Goal: Task Accomplishment & Management: Manage account settings

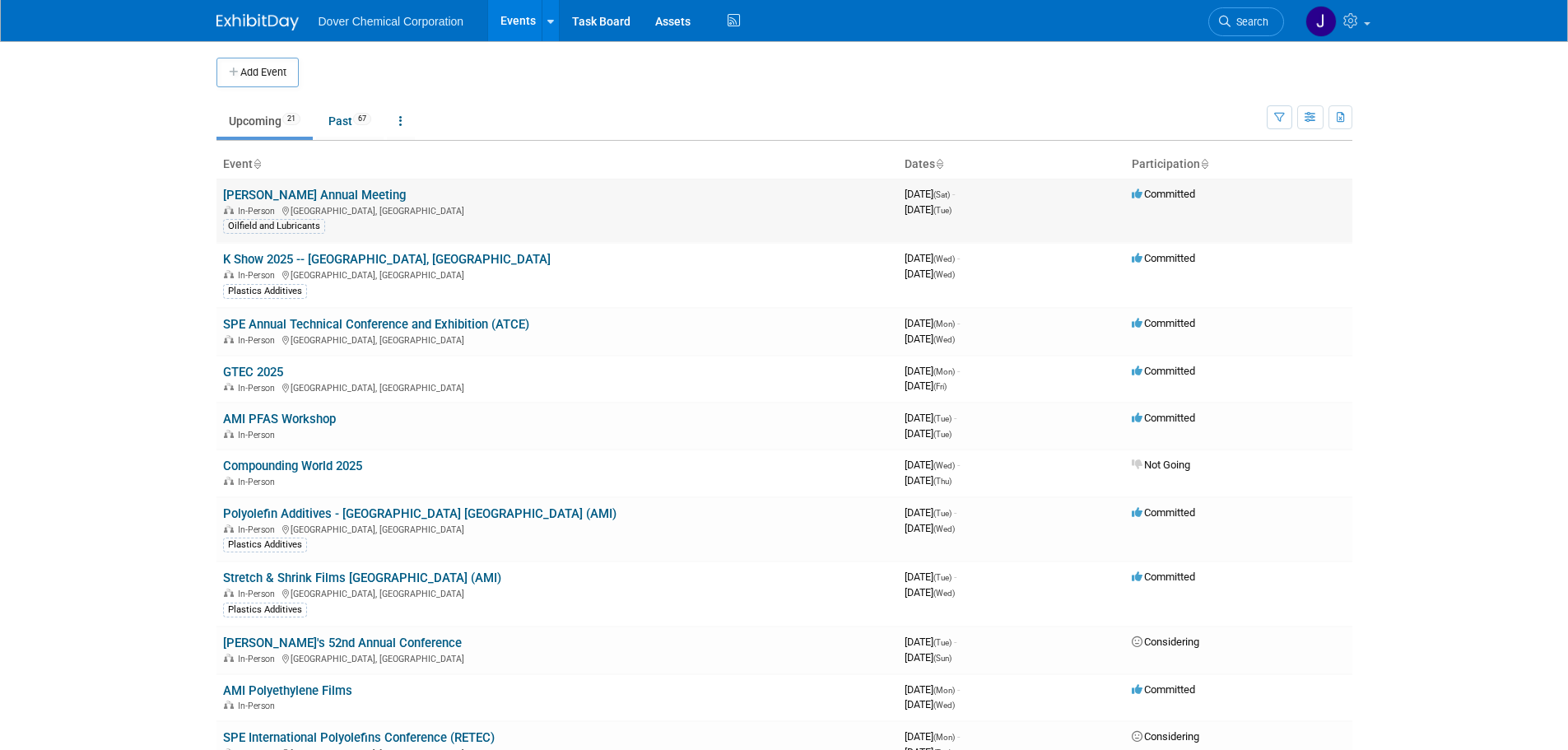
click at [299, 190] on link "[PERSON_NAME] Annual Meeting" at bounding box center [314, 195] width 183 height 15
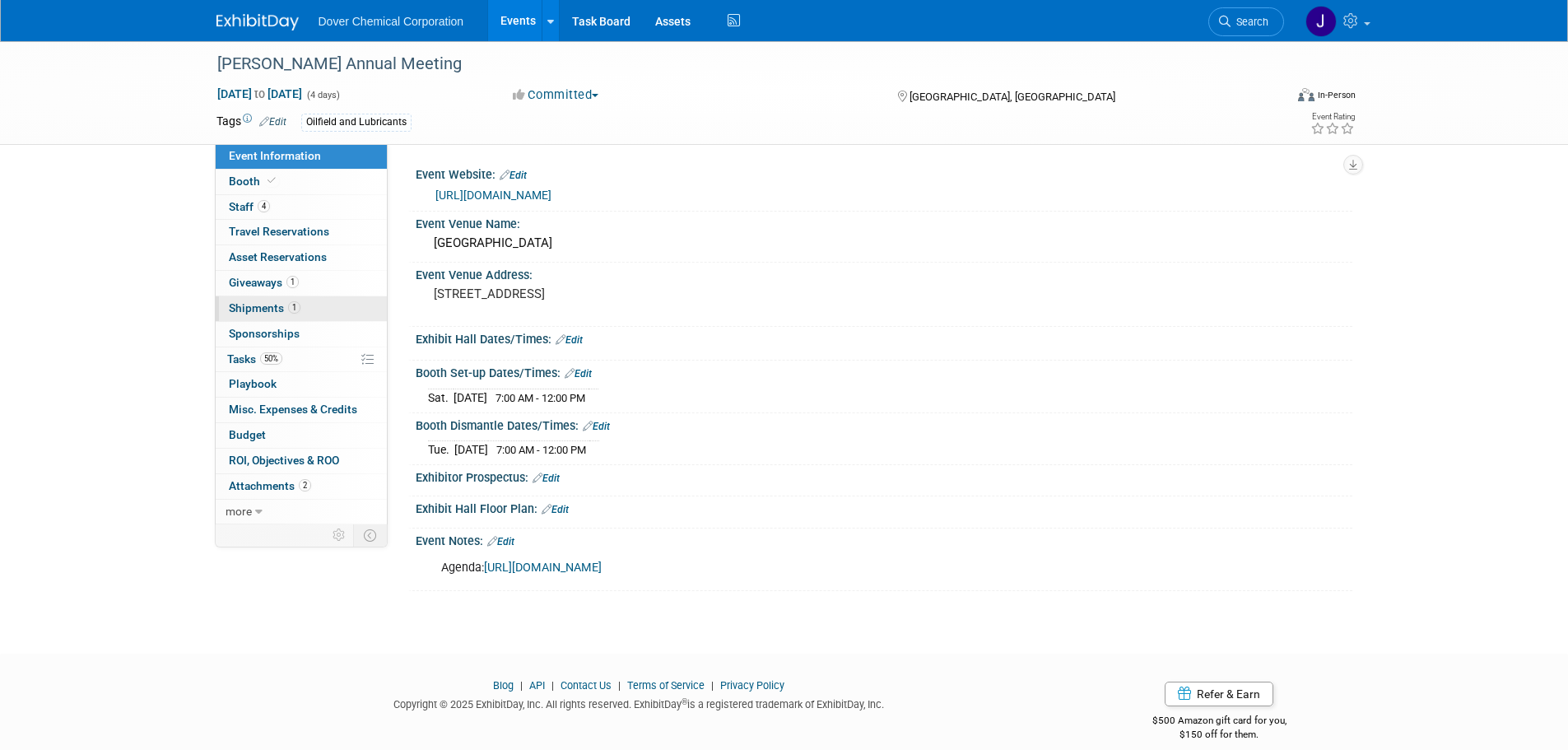
click at [267, 300] on link "1 Shipments 1" at bounding box center [301, 309] width 171 height 25
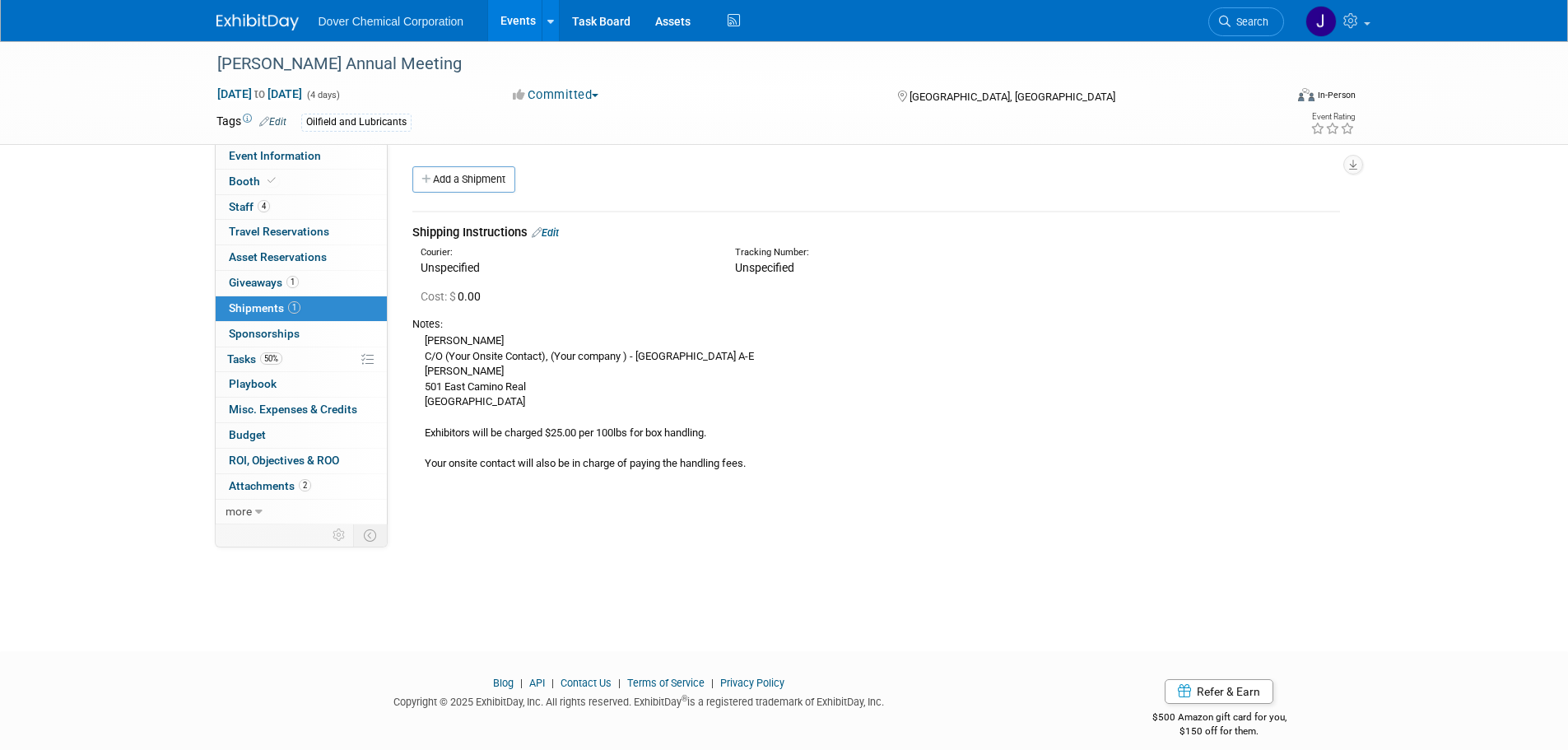
click at [554, 299] on div "Cost: $ 0.00" at bounding box center [880, 297] width 920 height 16
click at [329, 305] on link "1 Shipments 1" at bounding box center [301, 309] width 171 height 25
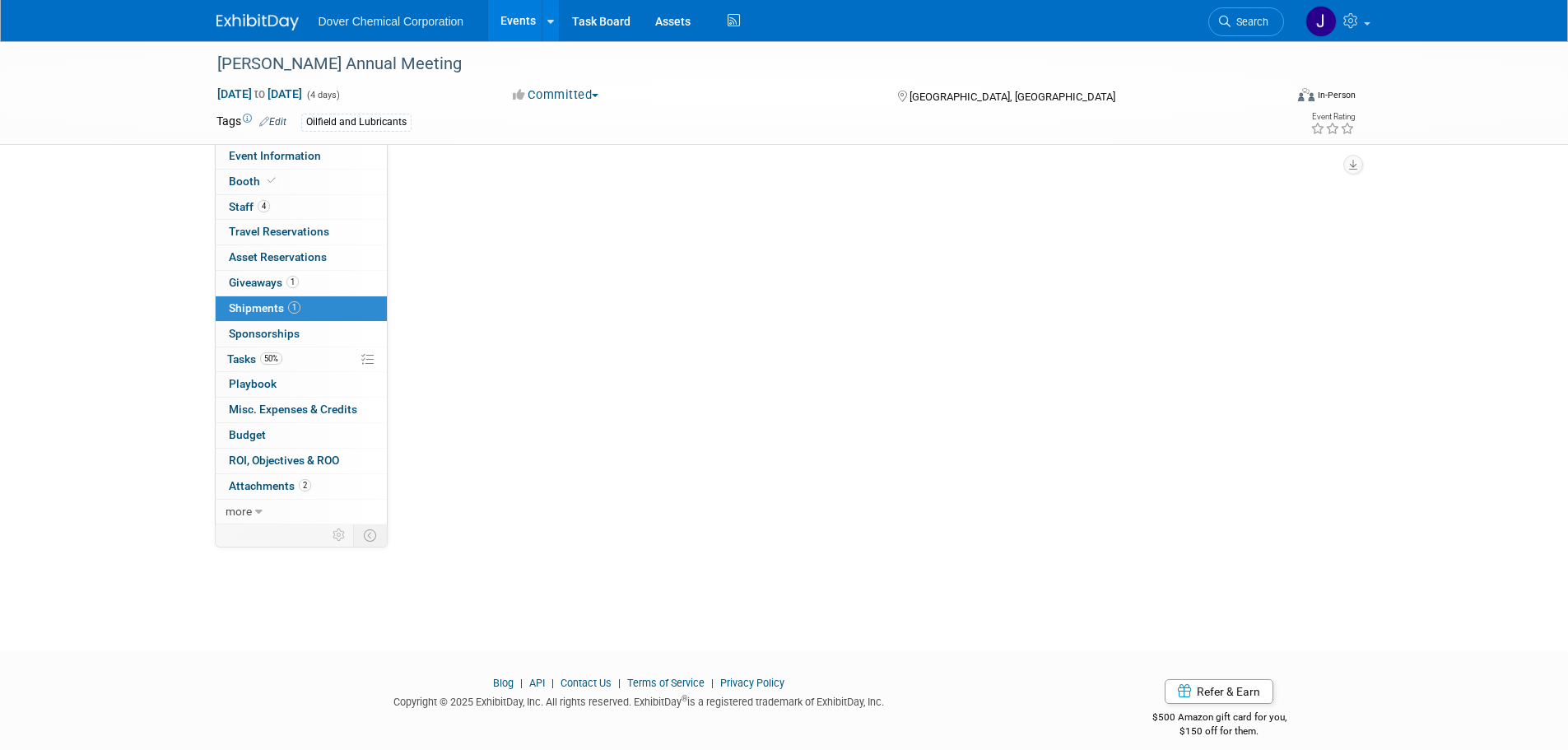
click at [329, 306] on link "1 Shipments 1" at bounding box center [301, 309] width 171 height 25
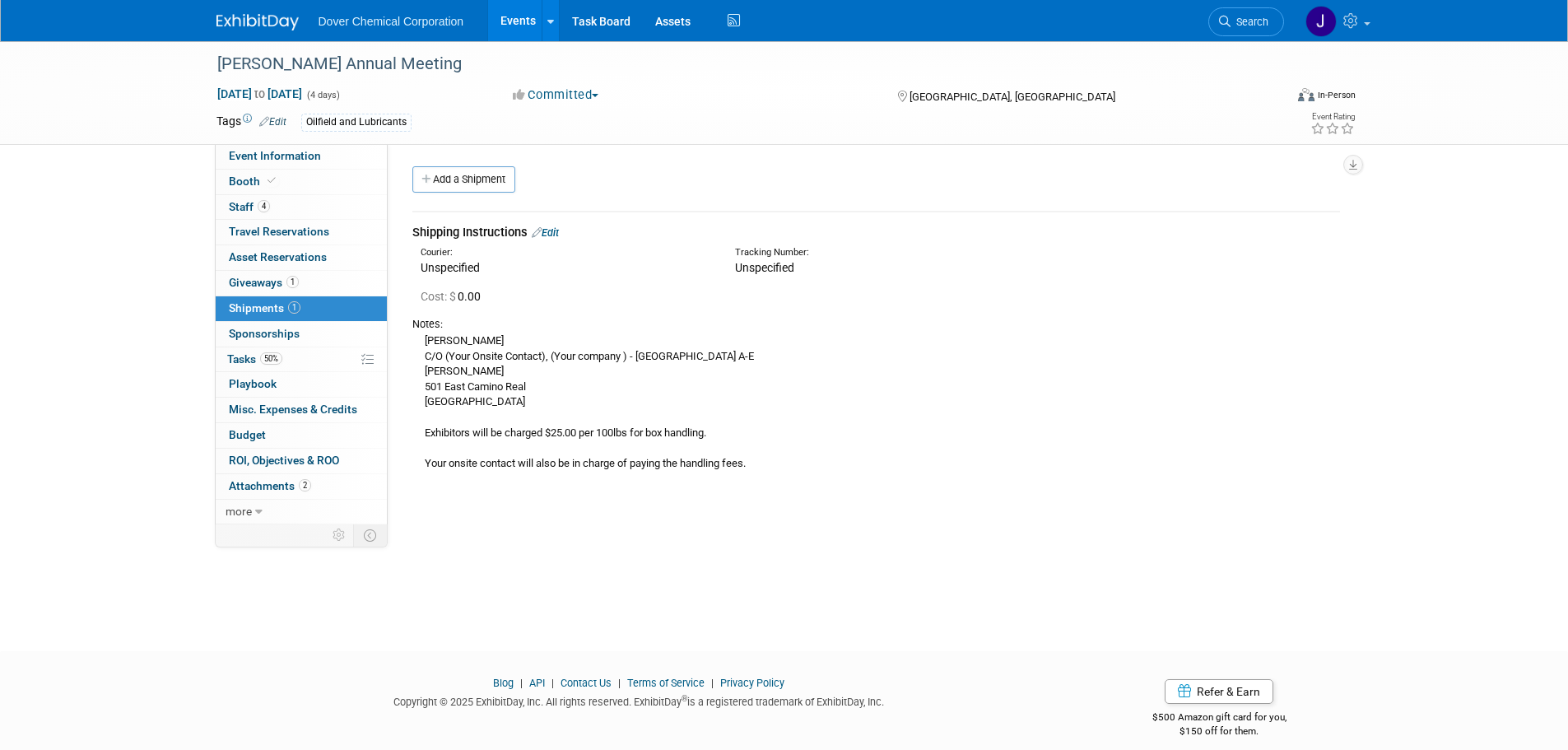
click at [763, 266] on span "Unspecified" at bounding box center [764, 267] width 60 height 13
click at [452, 175] on link "Add a Shipment" at bounding box center [464, 180] width 103 height 27
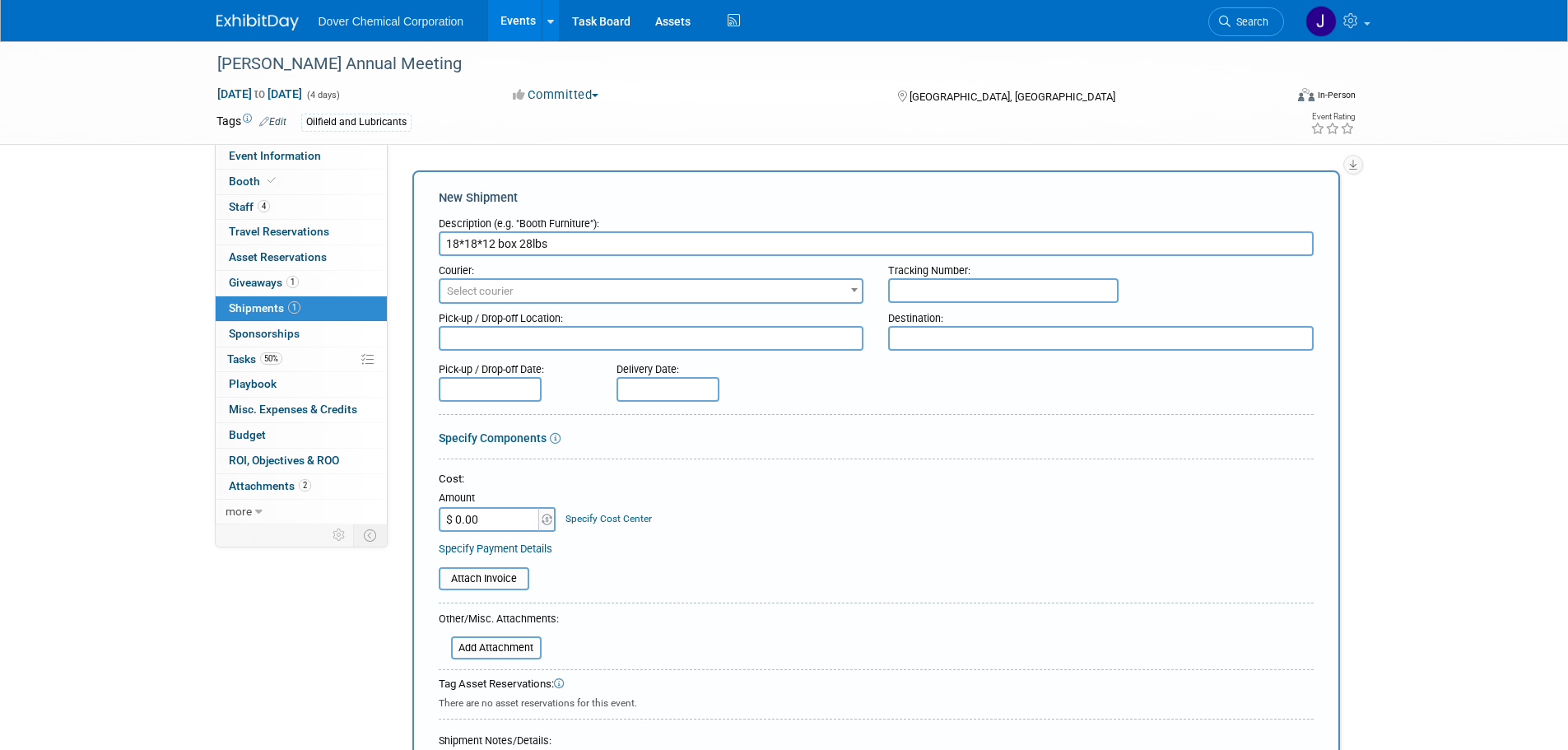
type input "18*18*12 box 28lbs"
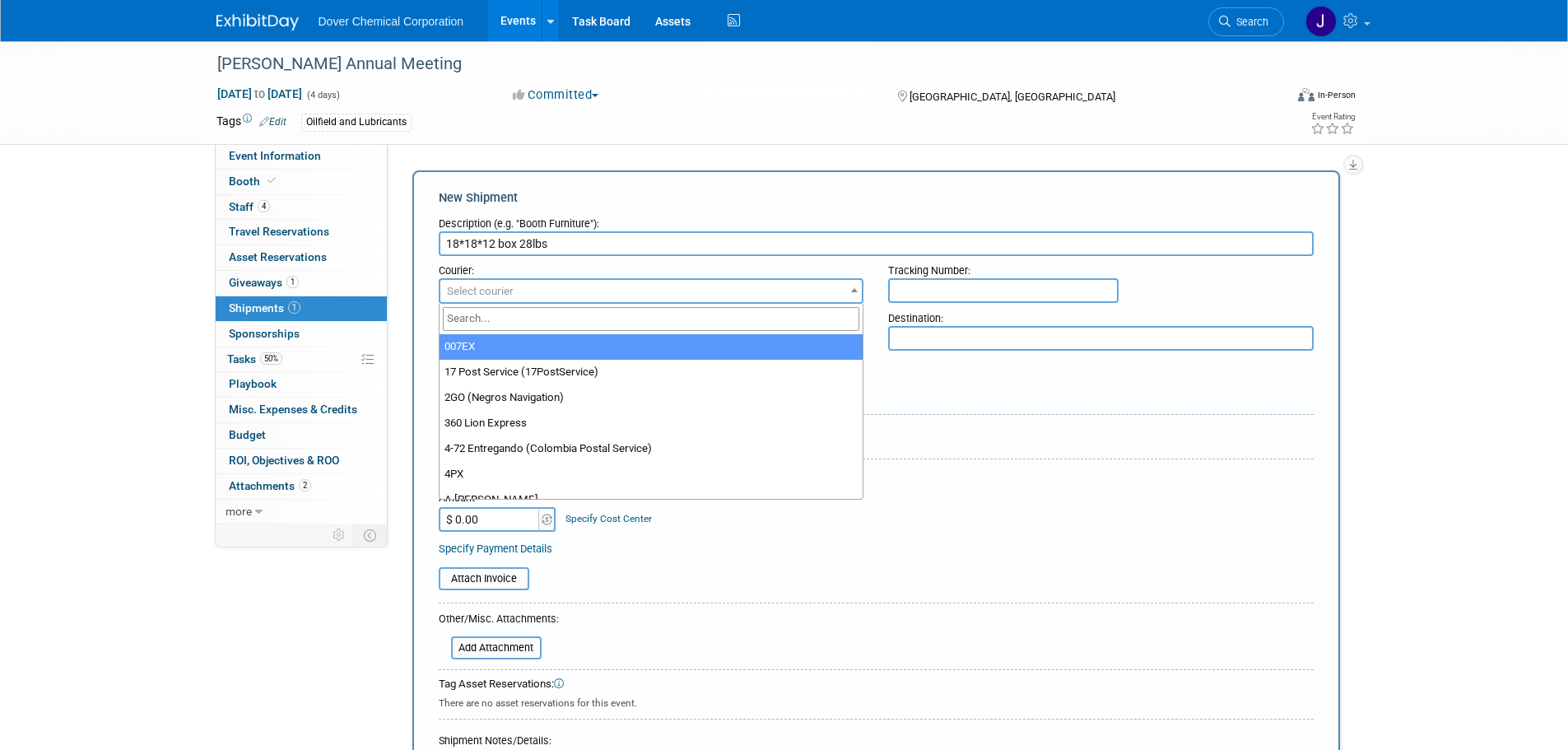
click at [855, 287] on span at bounding box center [854, 289] width 16 height 21
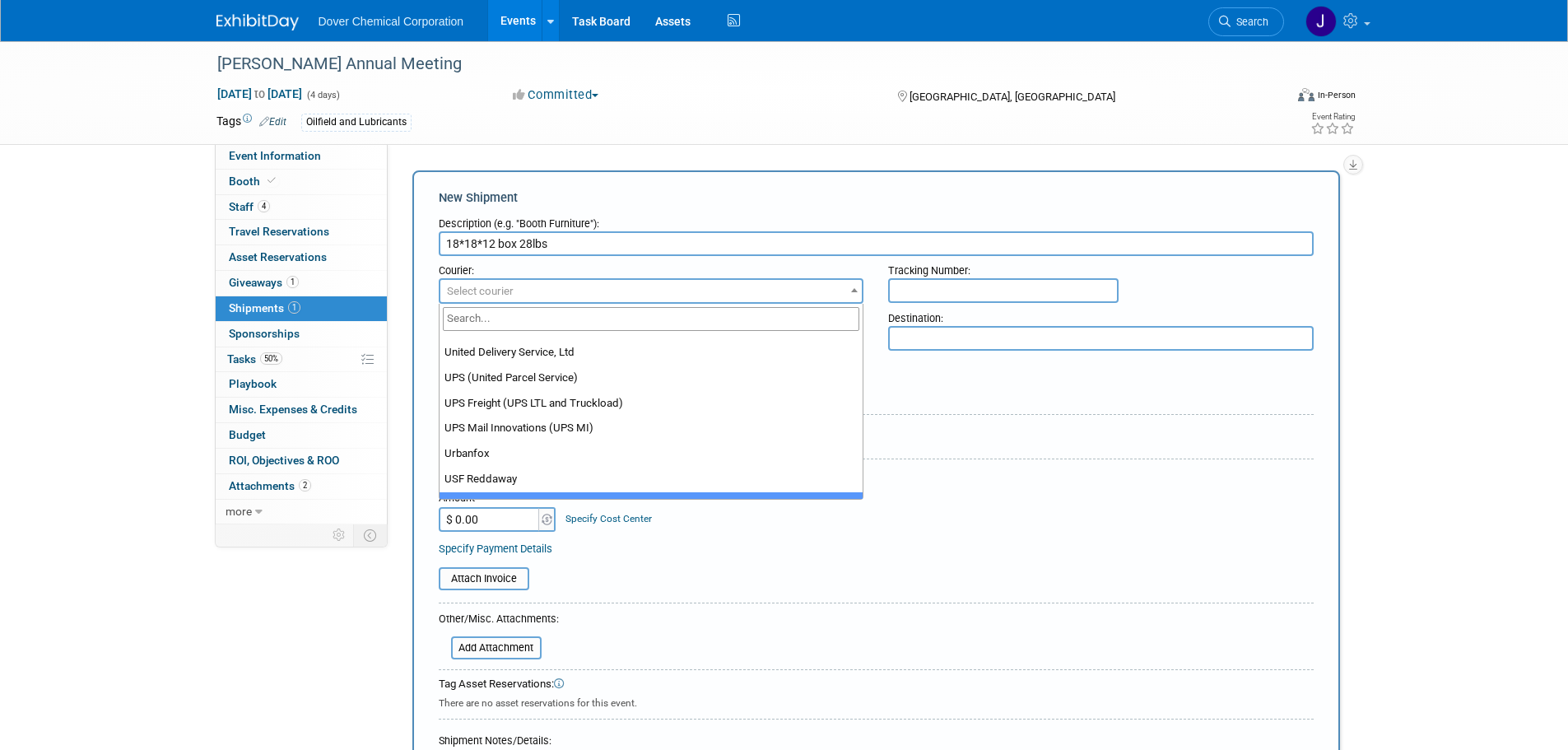
scroll to position [13721, 0]
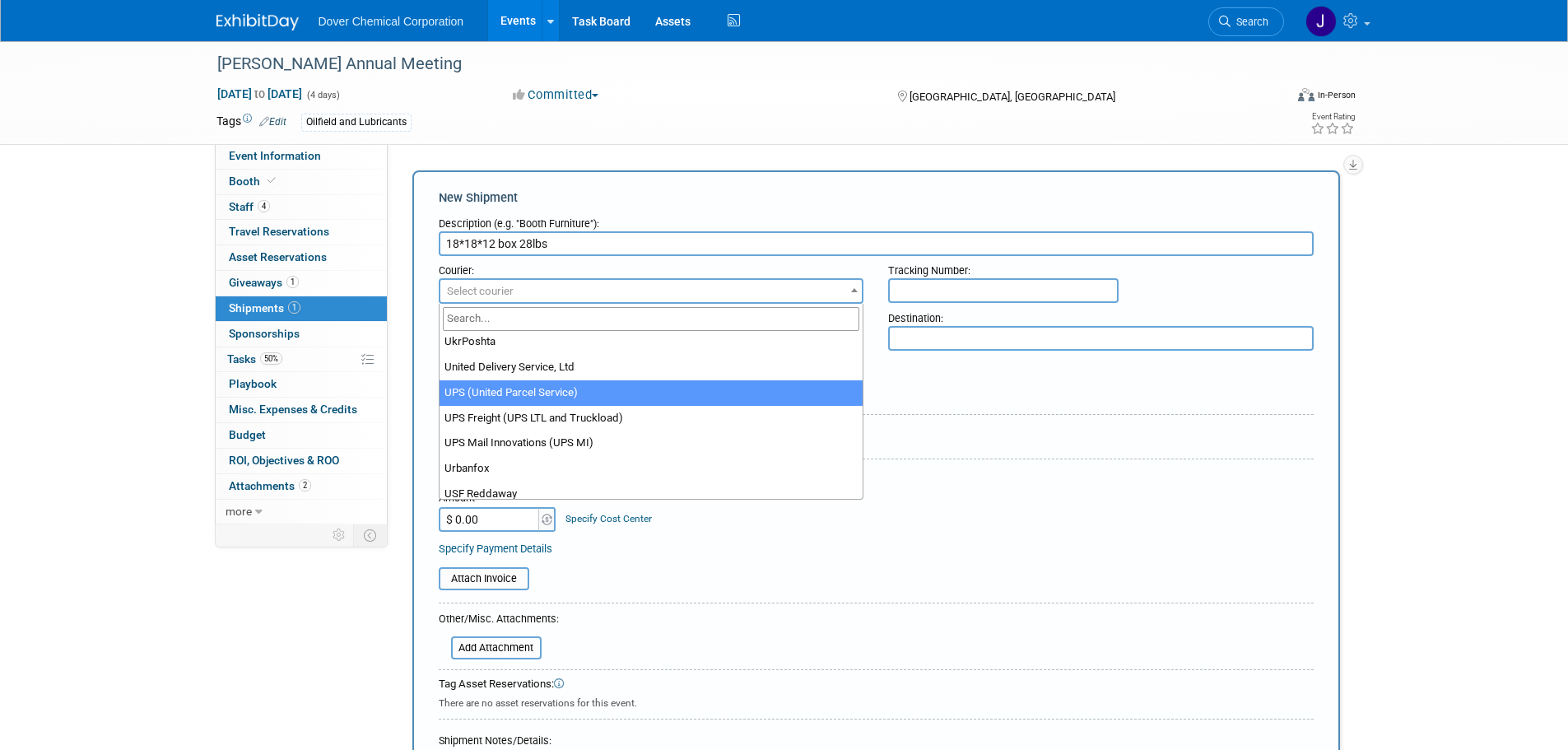
select select "508"
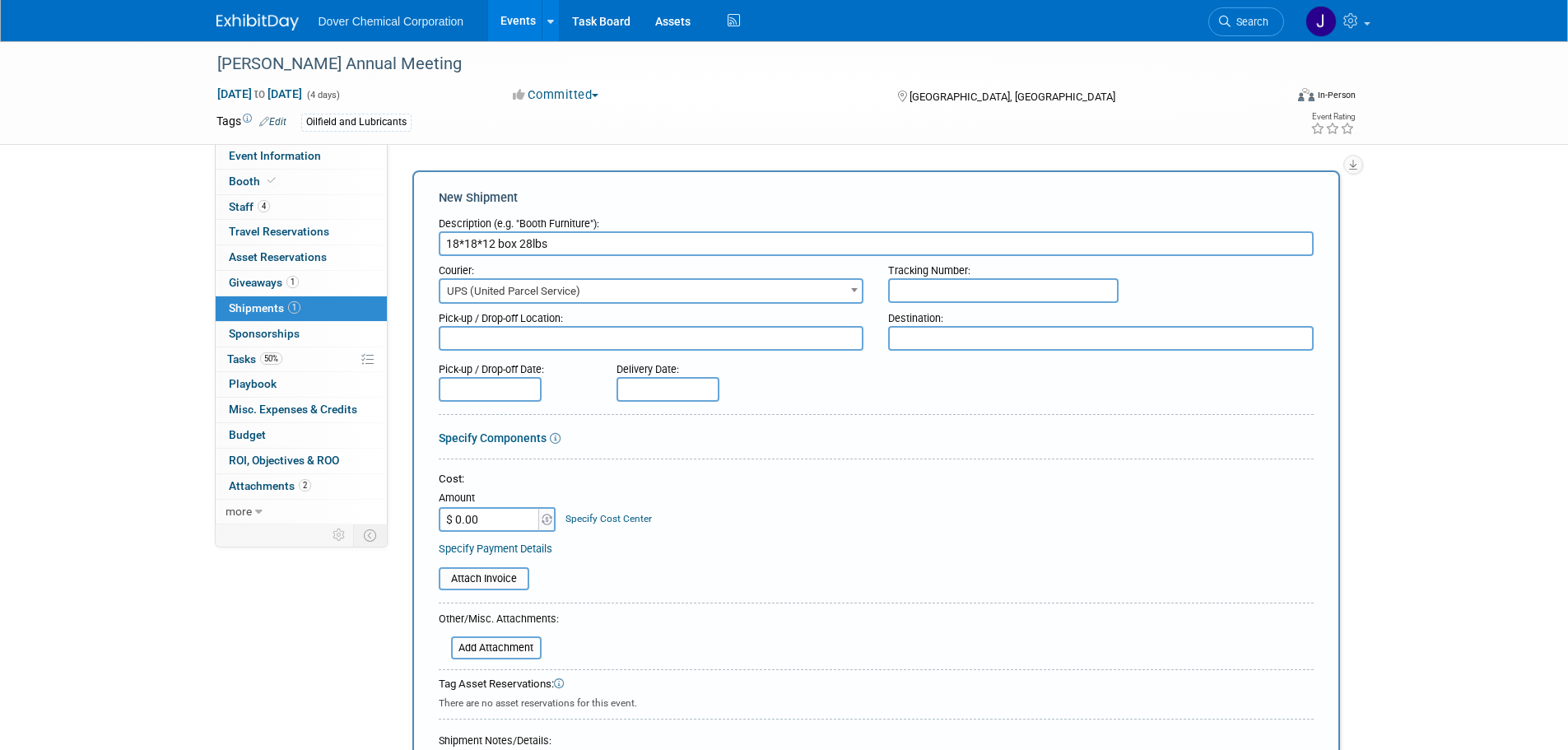
click at [924, 289] on input "text" at bounding box center [1003, 290] width 231 height 25
type input "1Z4751270245710502"
click at [497, 387] on input "text" at bounding box center [491, 389] width 103 height 25
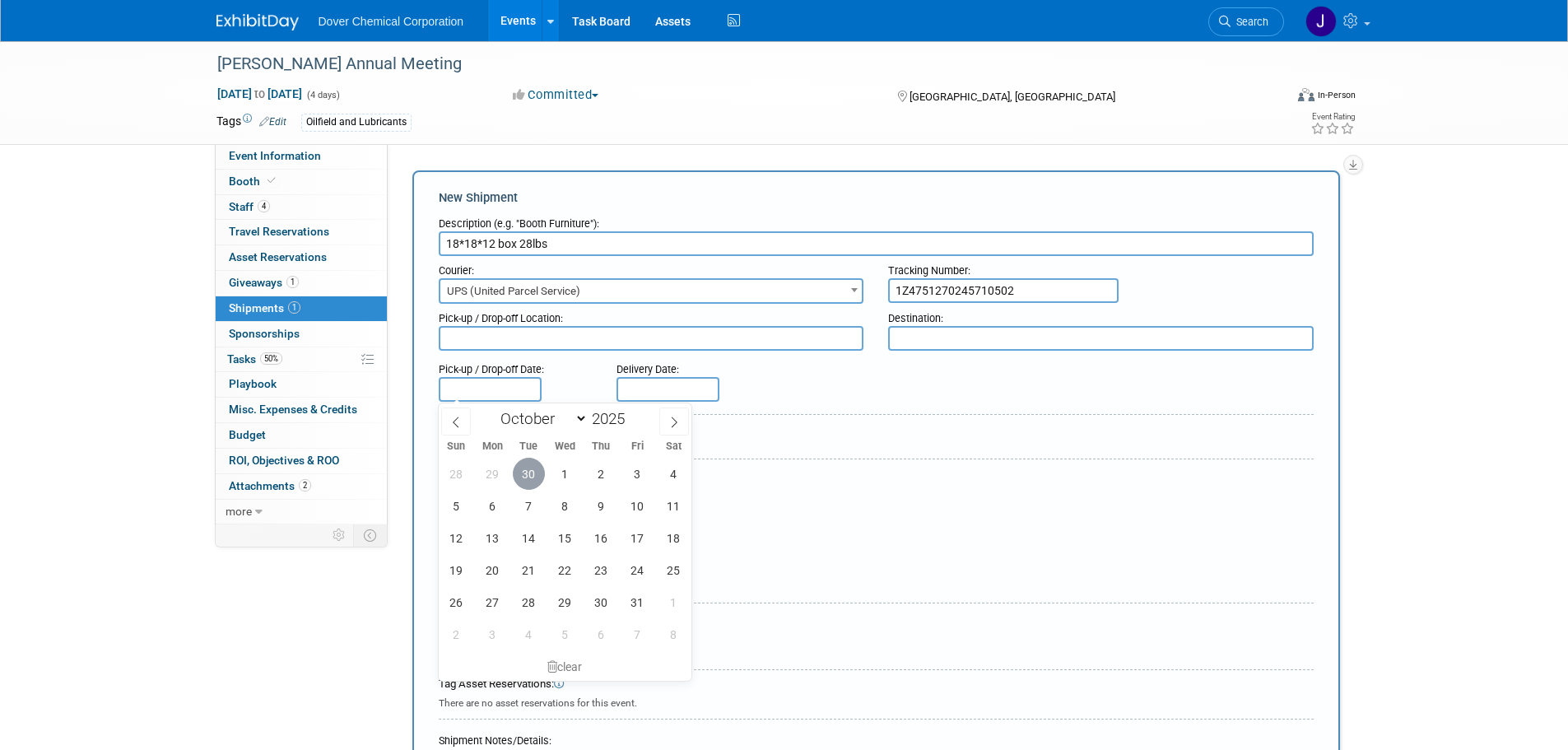
click at [522, 470] on span "30" at bounding box center [529, 474] width 32 height 32
type input "Sep 30, 2025"
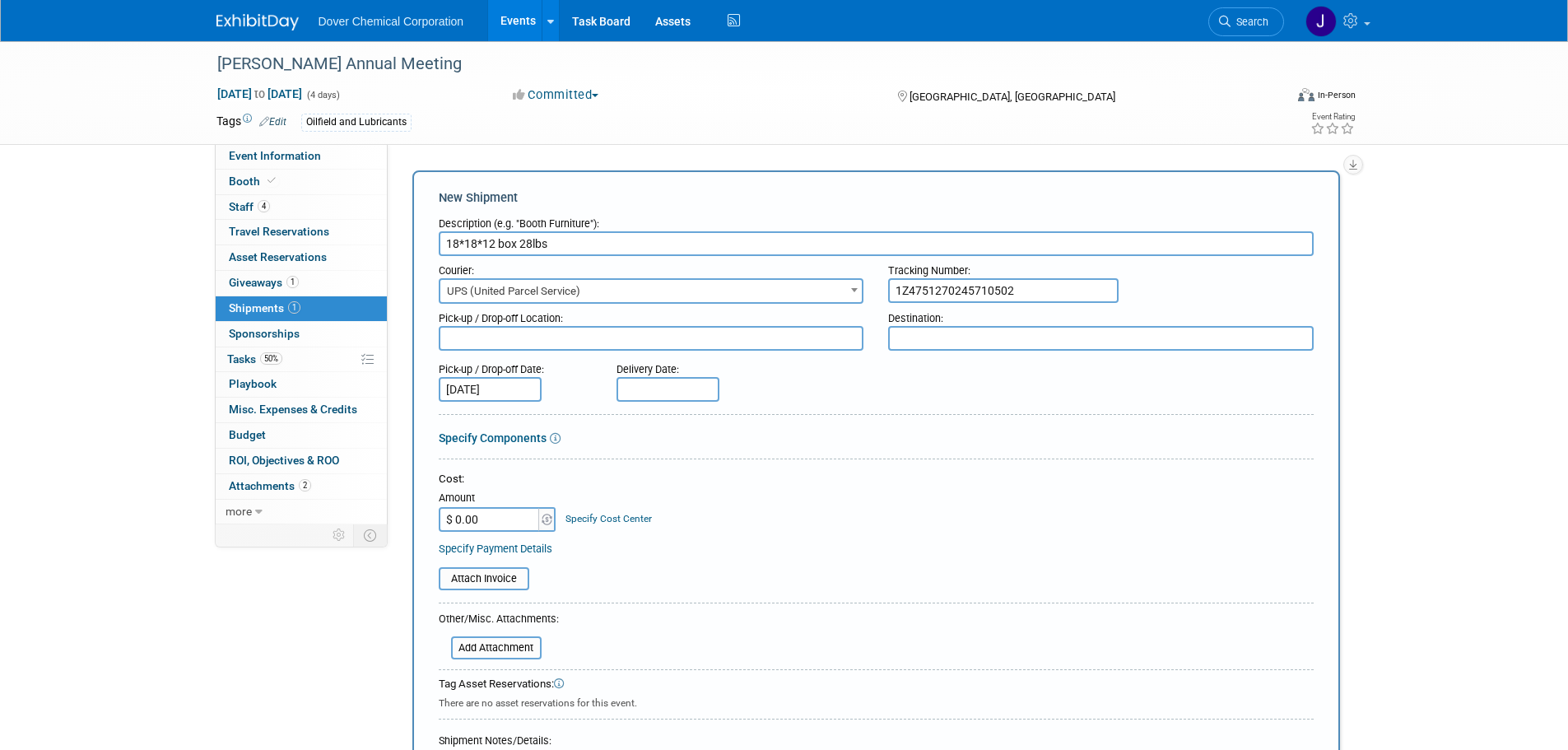
click at [658, 388] on input "text" at bounding box center [668, 389] width 103 height 25
click at [782, 479] on span "2" at bounding box center [779, 474] width 32 height 32
type input "Oct 2, 2025"
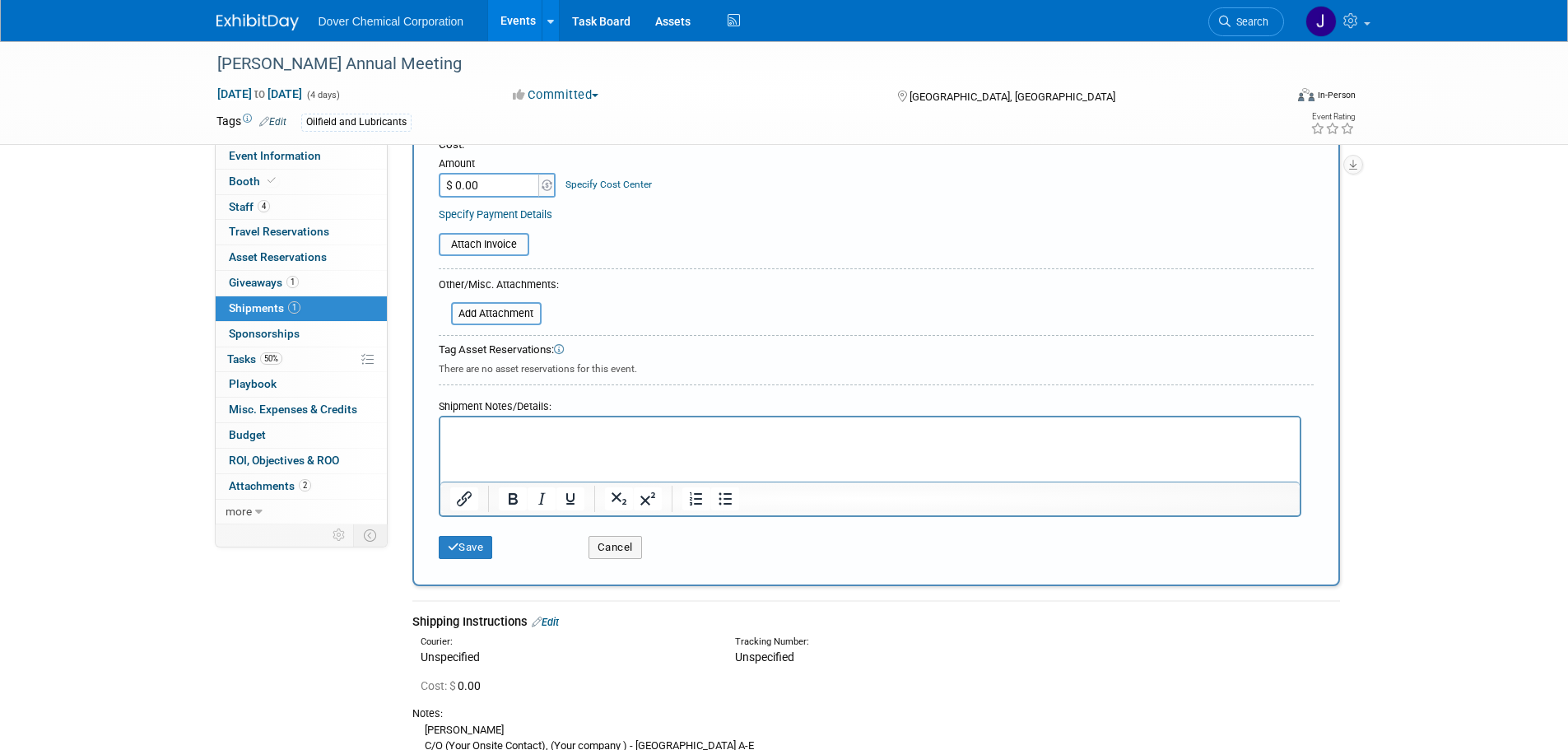
scroll to position [412, 0]
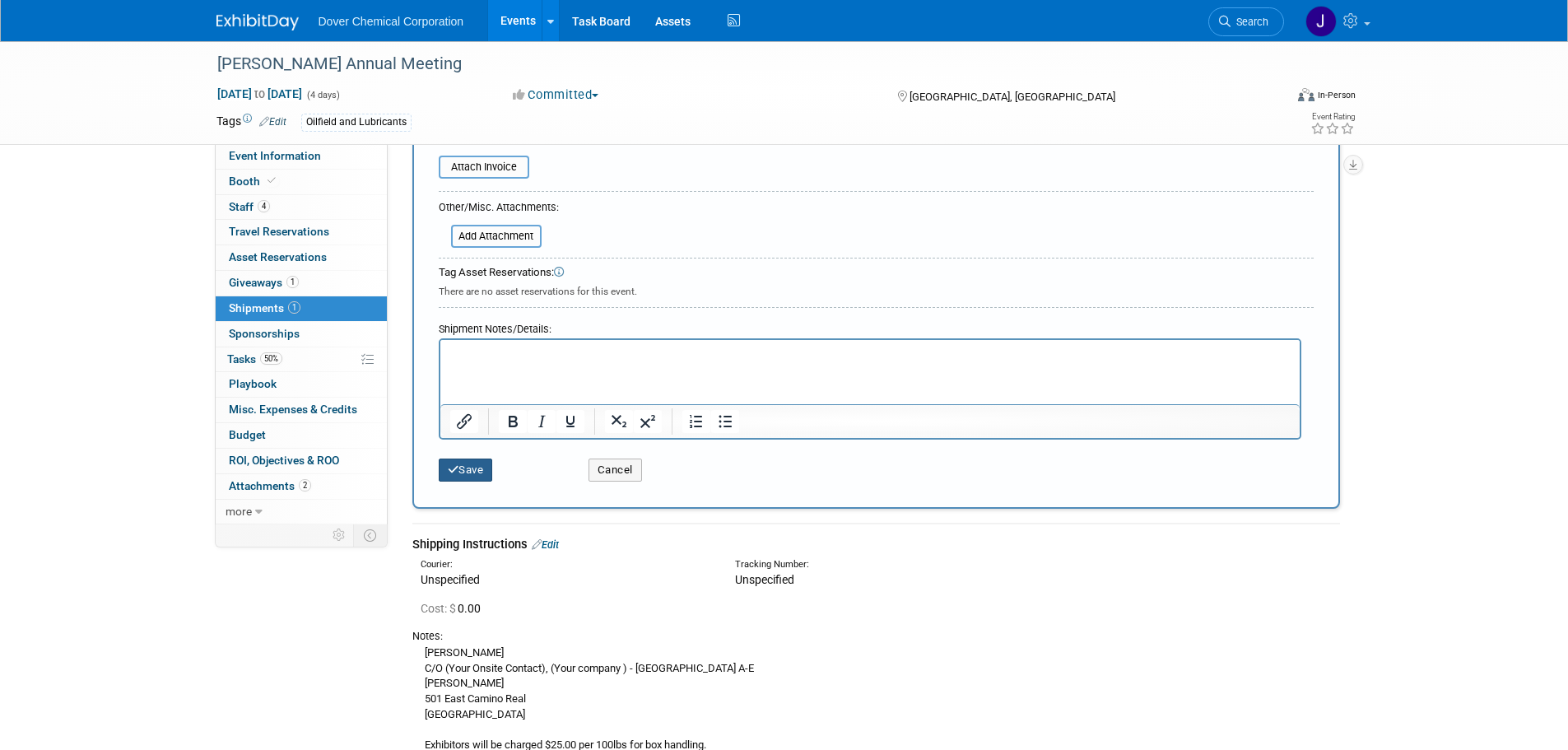
click at [474, 474] on button "Save" at bounding box center [466, 470] width 54 height 23
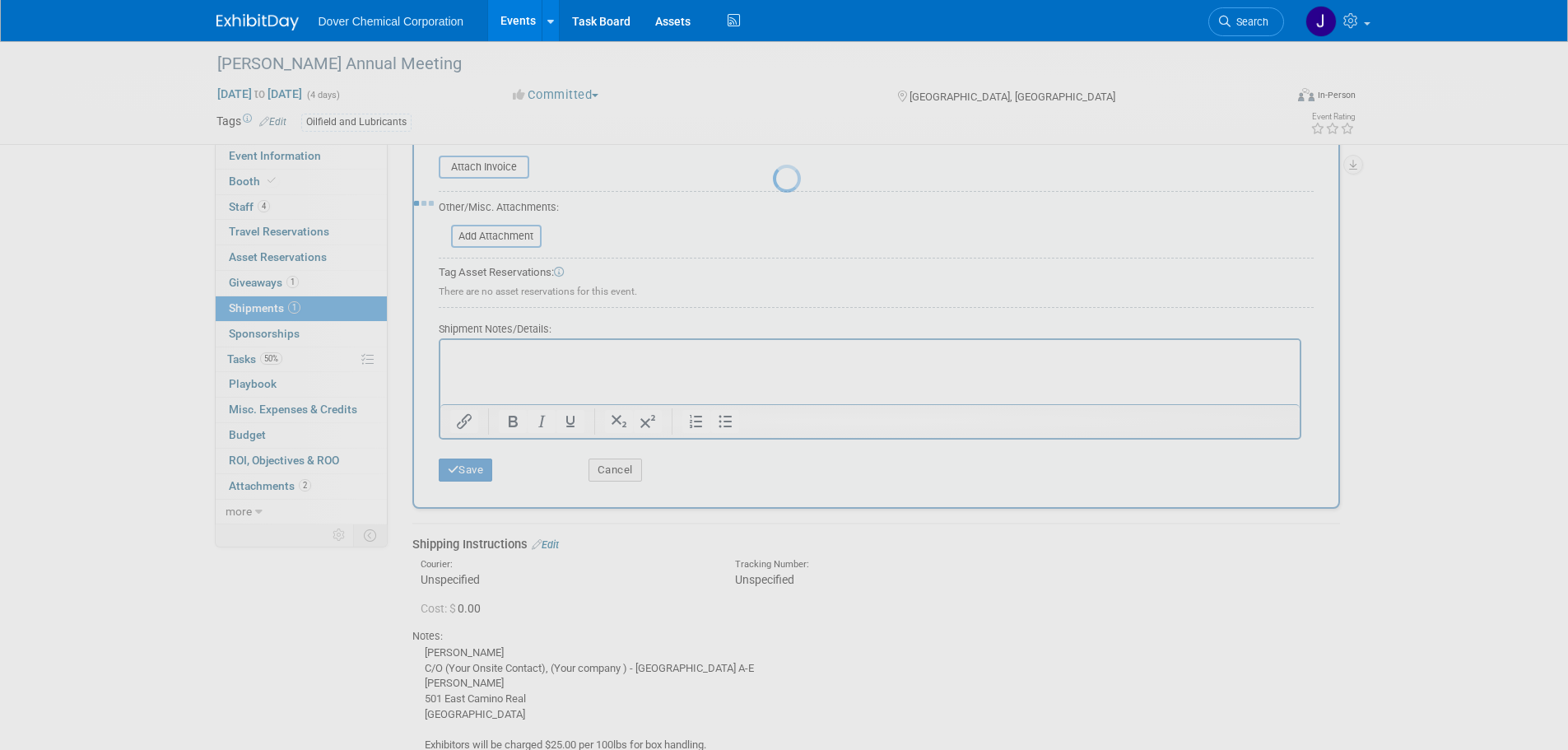
scroll to position [56, 0]
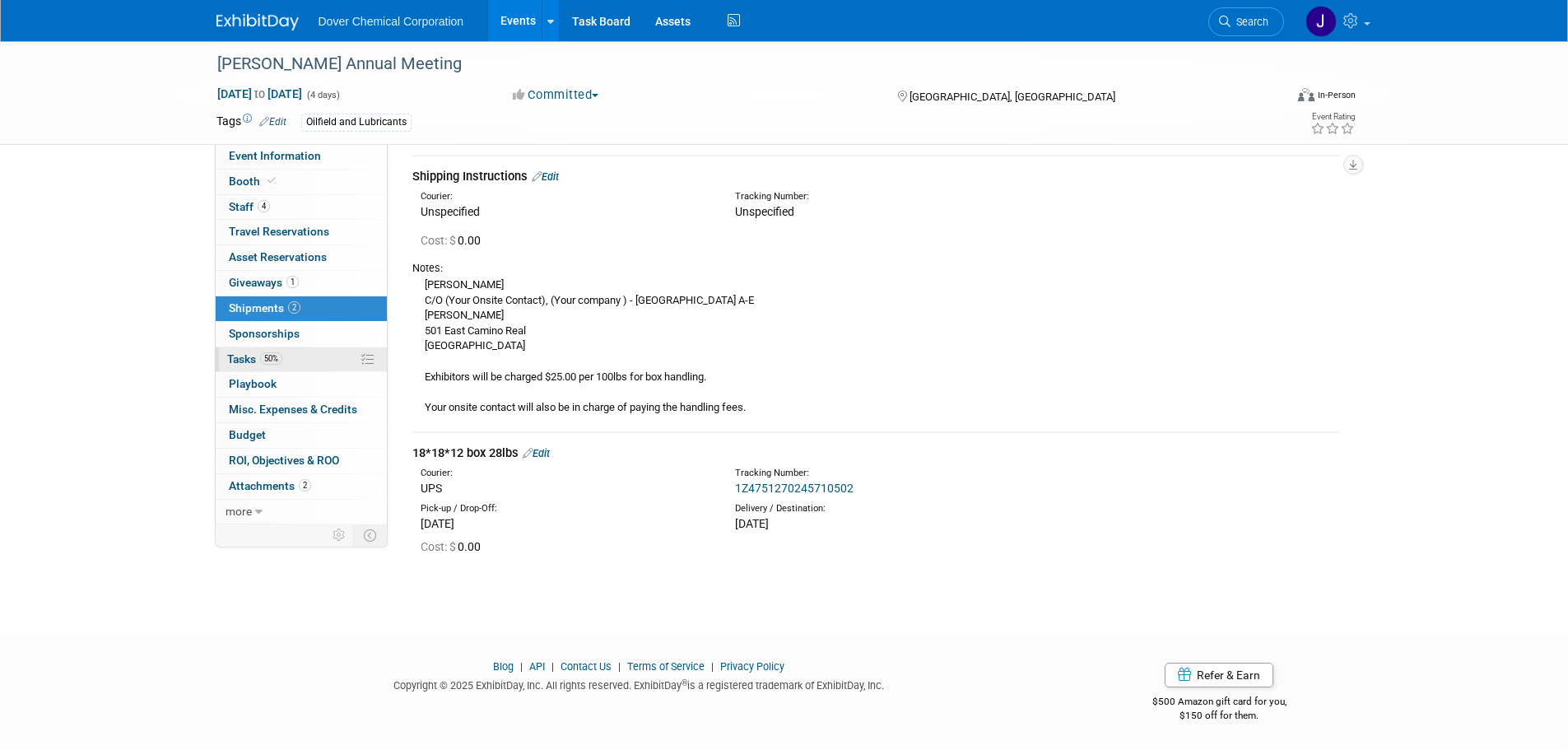
click at [310, 360] on link "50% Tasks 50%" at bounding box center [301, 360] width 171 height 25
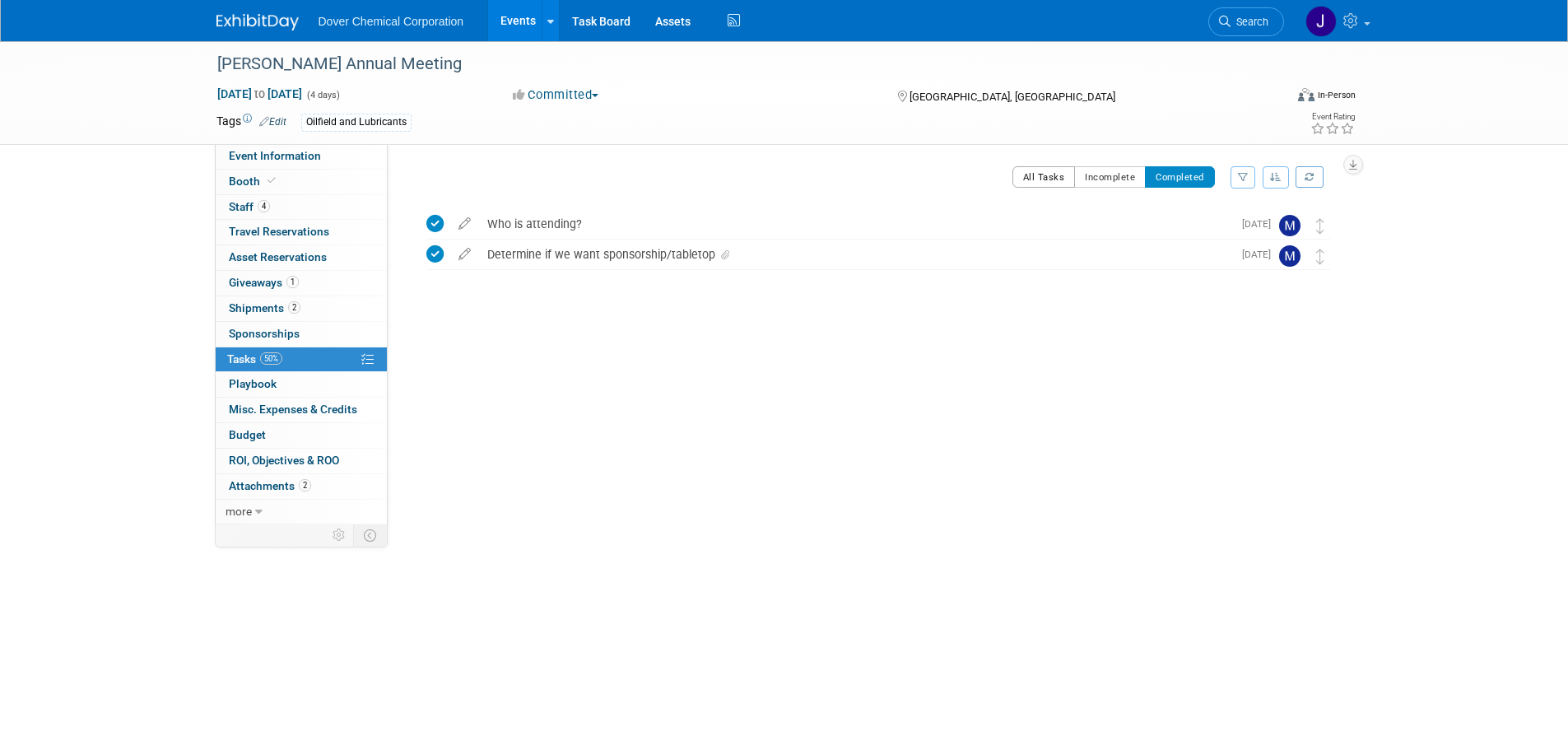
click at [1038, 168] on button "All Tasks" at bounding box center [1044, 177] width 63 height 21
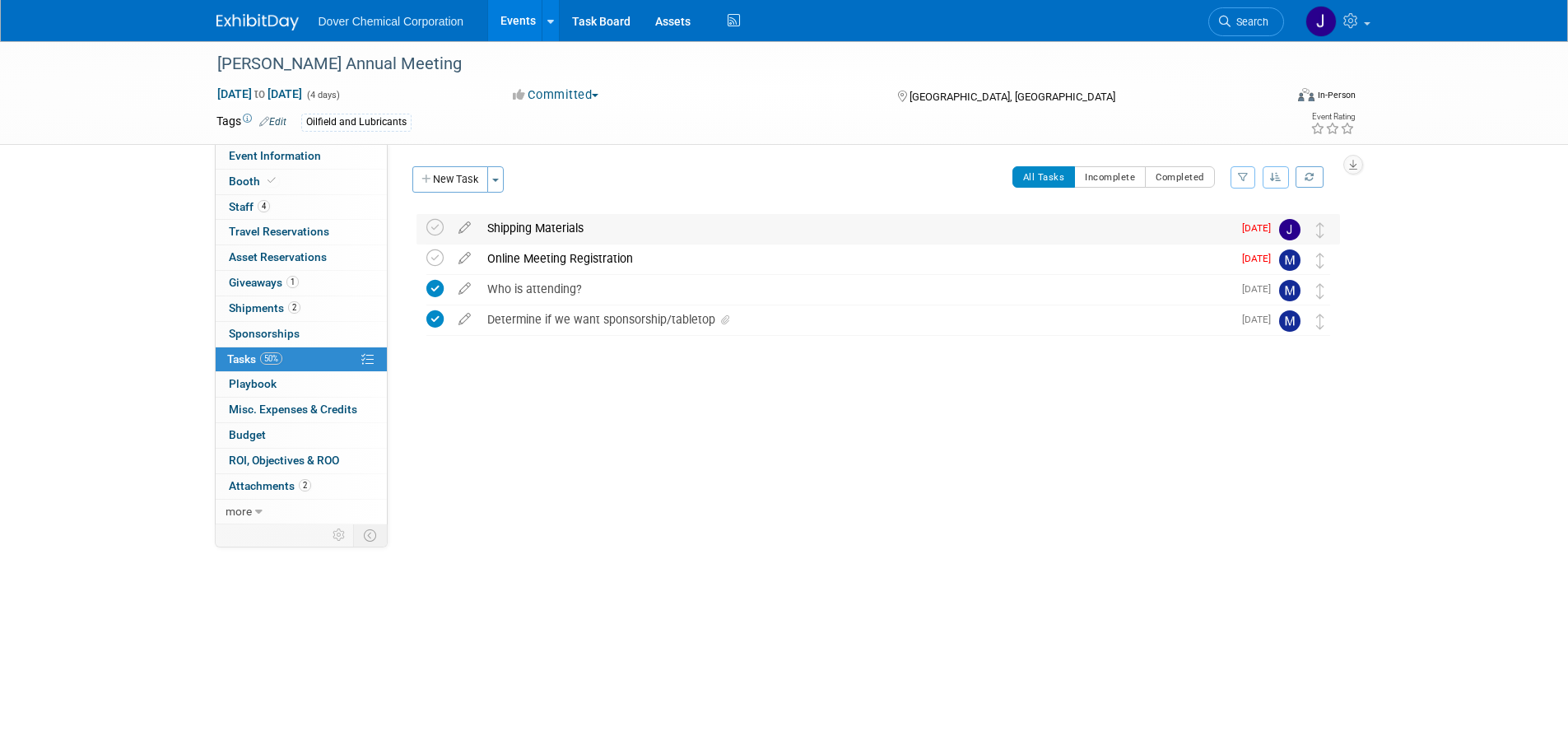
click at [1077, 228] on div "Shipping Materials" at bounding box center [856, 227] width 753 height 28
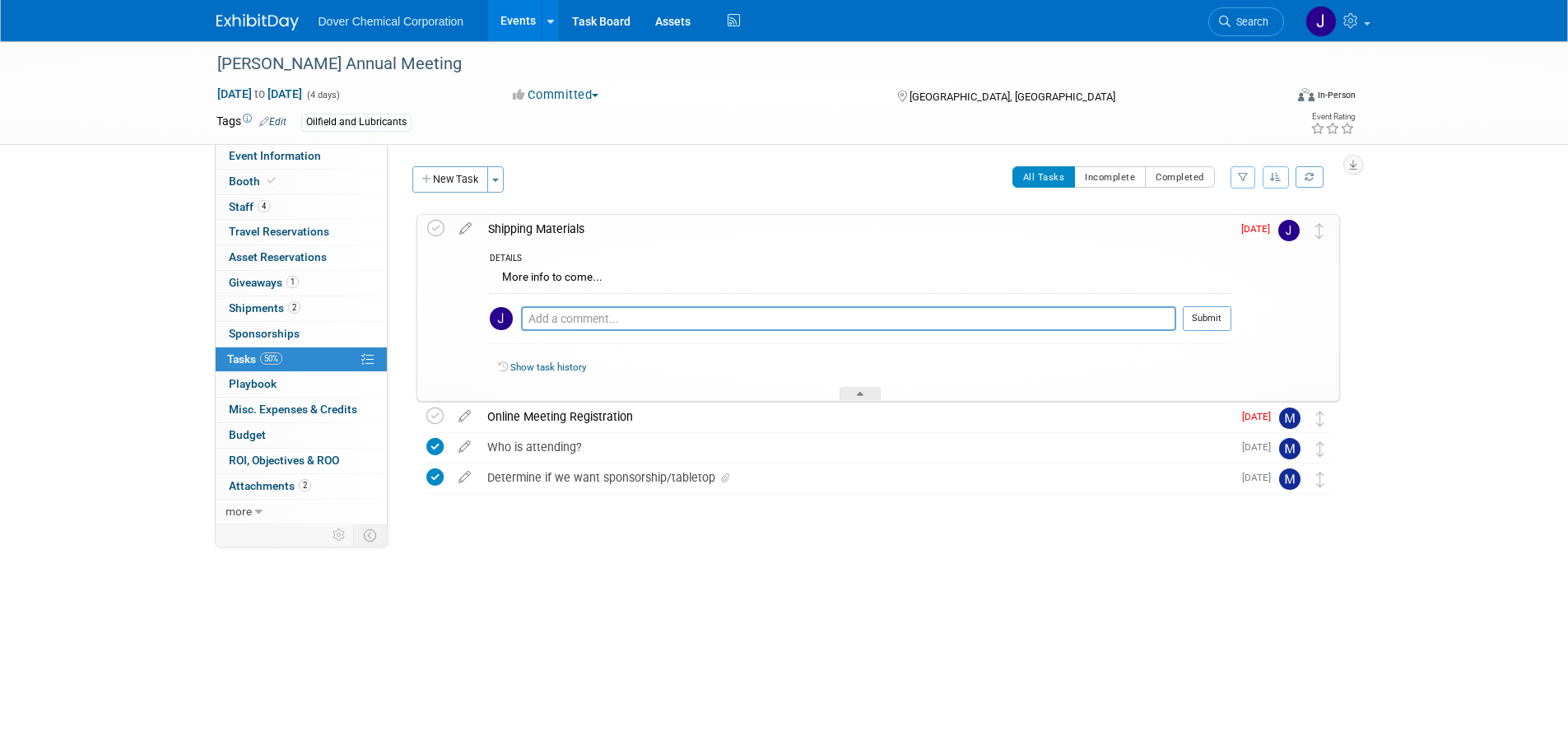
click at [585, 274] on div "More info to come..." at bounding box center [860, 280] width 742 height 26
click at [604, 319] on textarea at bounding box center [849, 319] width 655 height 25
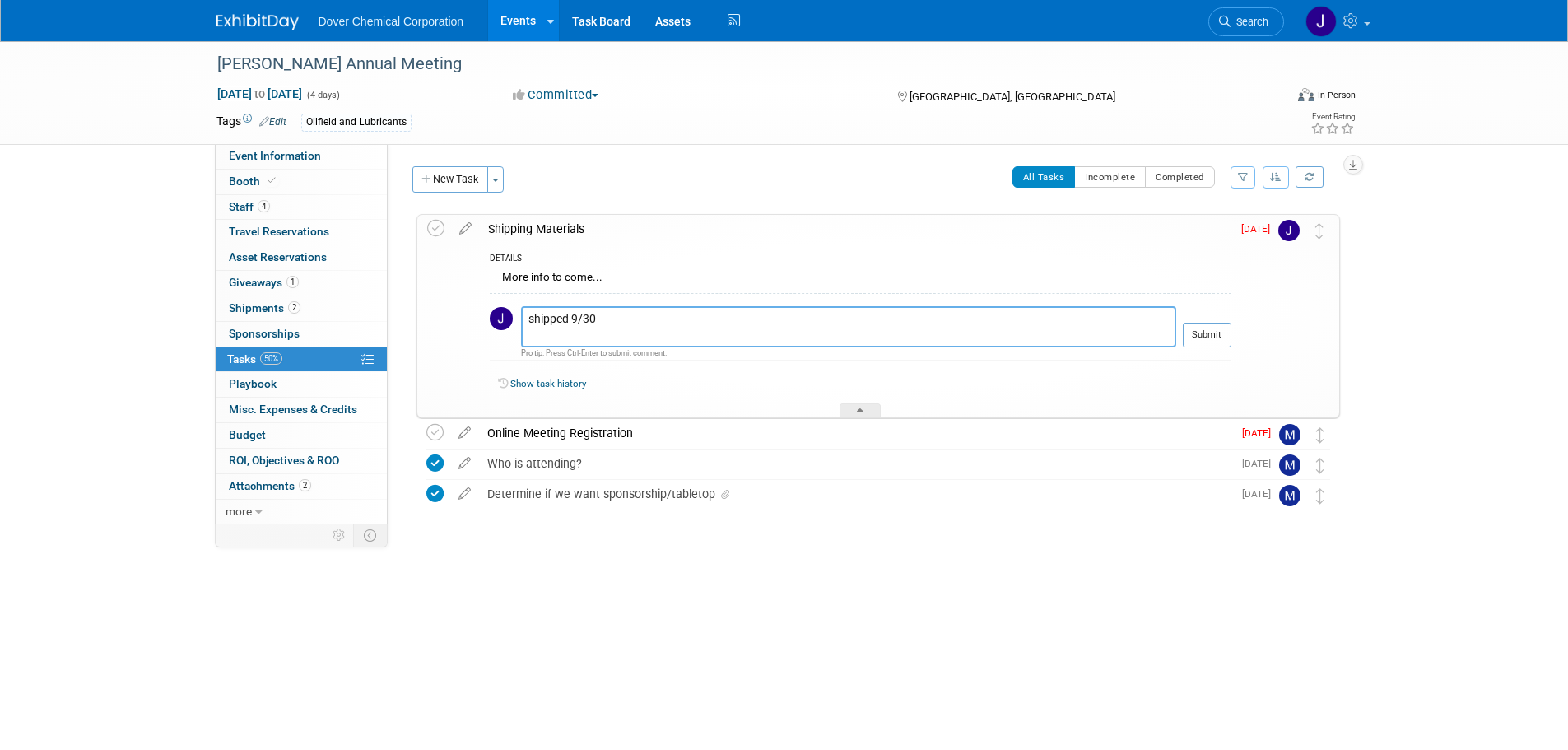
type textarea "shipped 9/30"
click at [604, 167] on div "All Tasks Incomplete Completed Filter by Assignee -- Select Assignee -- All una…" at bounding box center [926, 183] width 827 height 35
click at [730, 183] on div "All Tasks Incomplete Completed Filter by Assignee -- Select Assignee -- All una…" at bounding box center [926, 183] width 827 height 35
click at [1217, 341] on button "Submit" at bounding box center [1206, 335] width 49 height 25
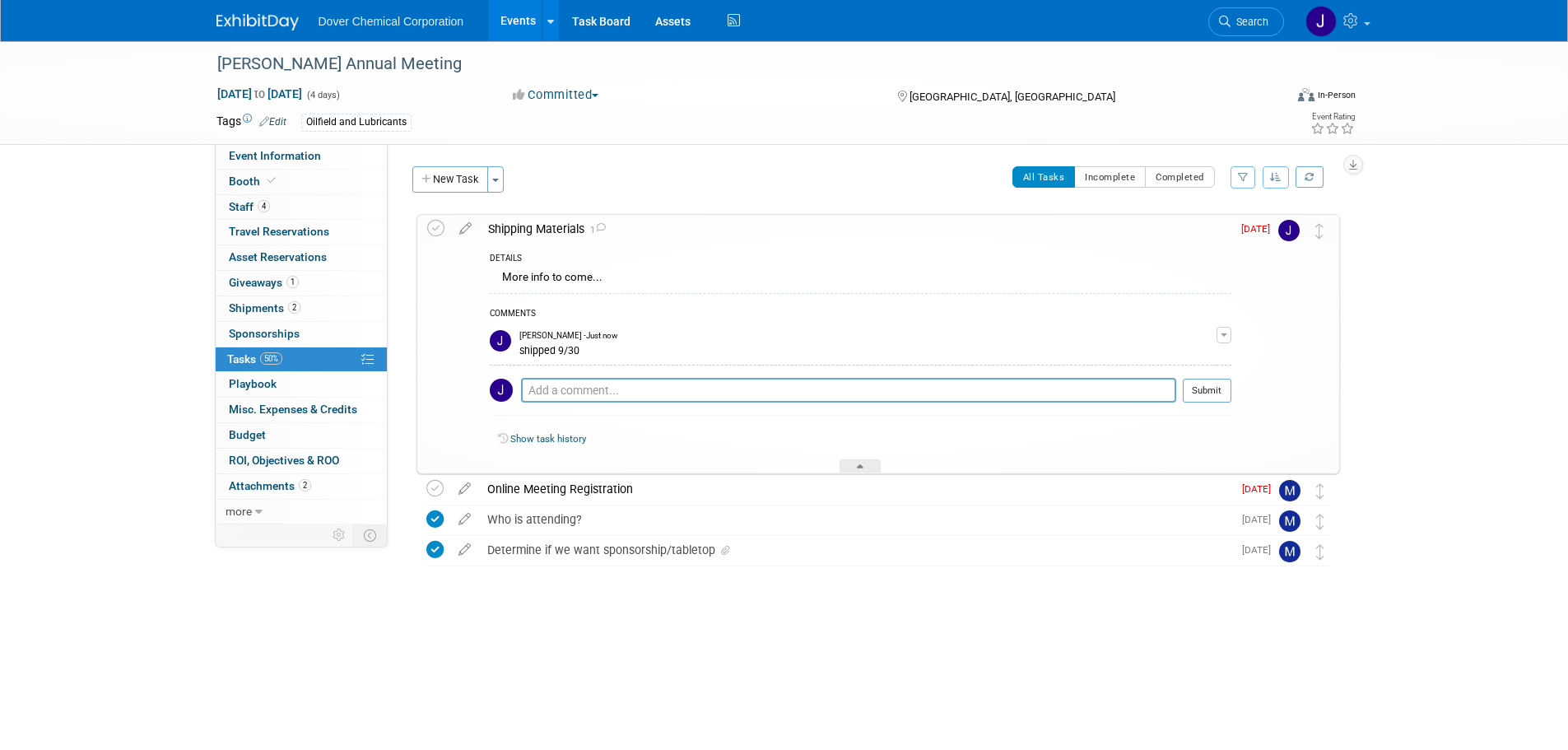
click at [1408, 247] on div "ILMA Annual Meeting Oct 4, 2025 to Oct 7, 2025 (4 days) Oct 4, 2025 to Oct 7, 2…" at bounding box center [784, 354] width 1568 height 626
click at [552, 224] on div "Shipping Materials 1" at bounding box center [856, 228] width 752 height 28
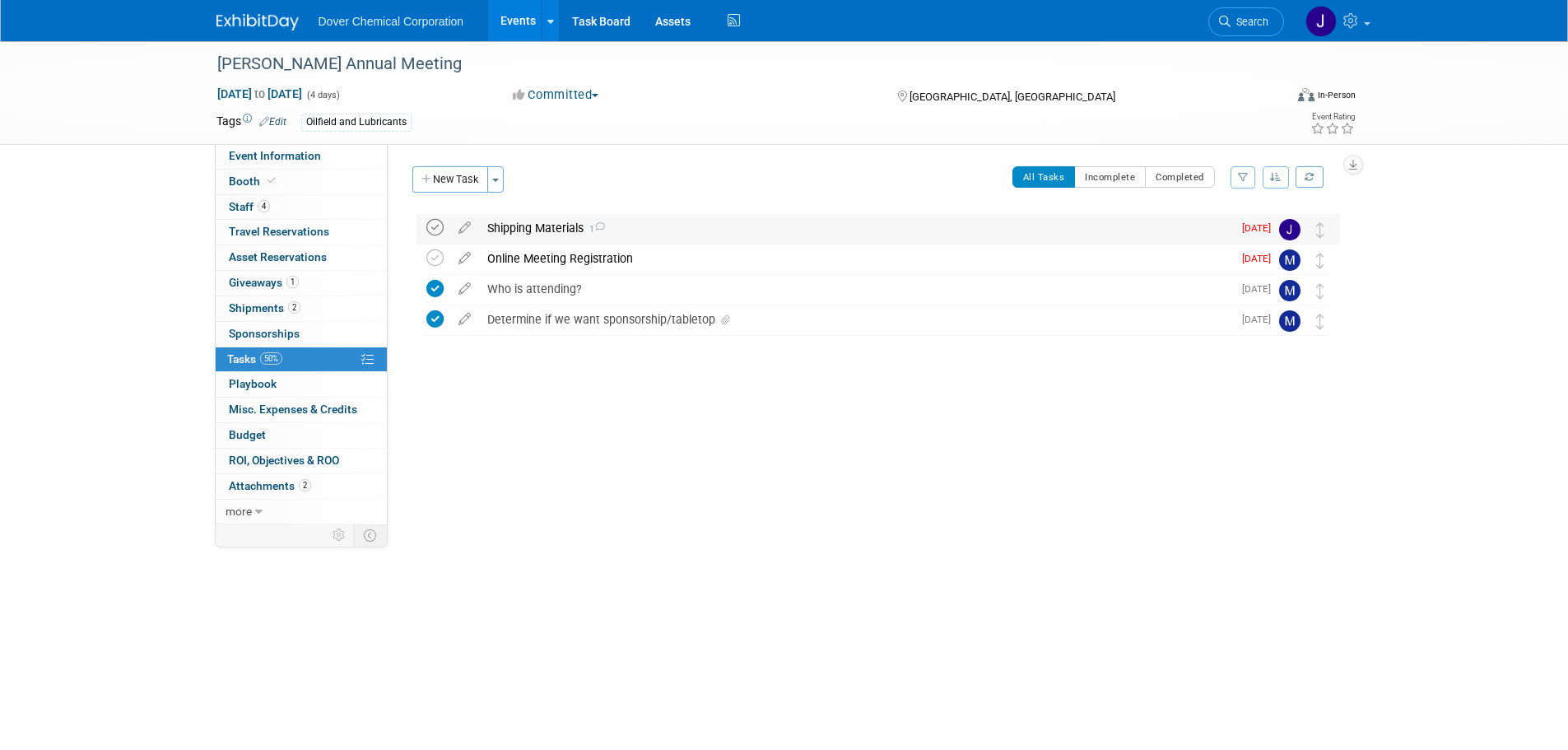
click at [434, 224] on icon at bounding box center [435, 227] width 17 height 17
